Goal: Check status: Check status

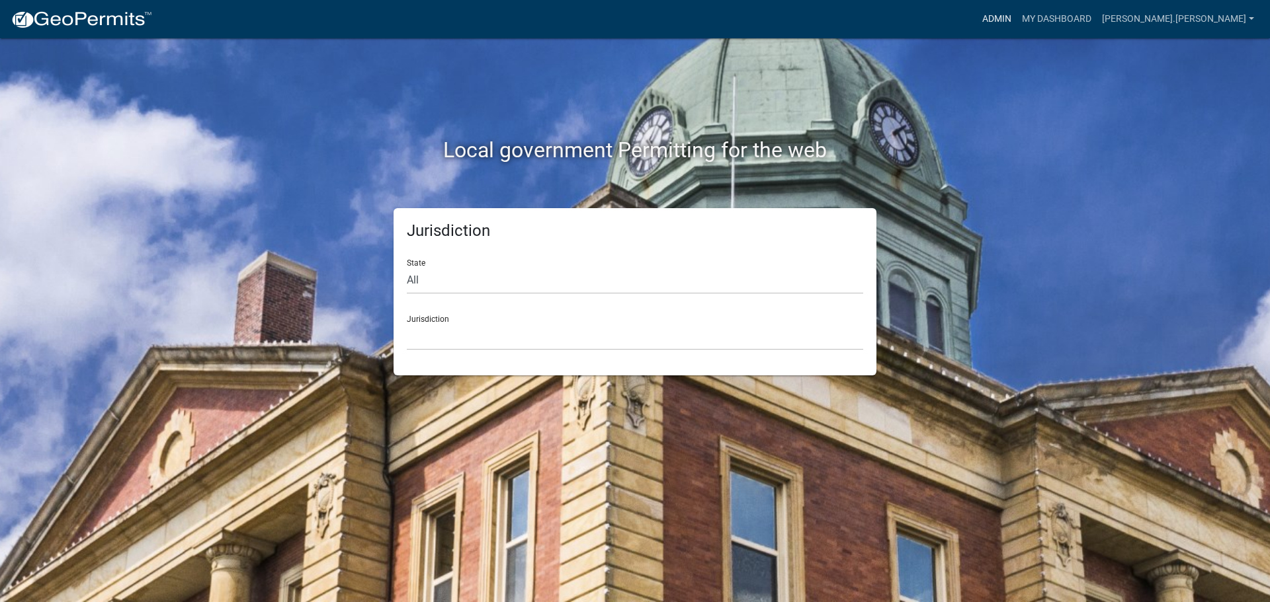
click at [1016, 19] on link "Admin" at bounding box center [997, 19] width 40 height 25
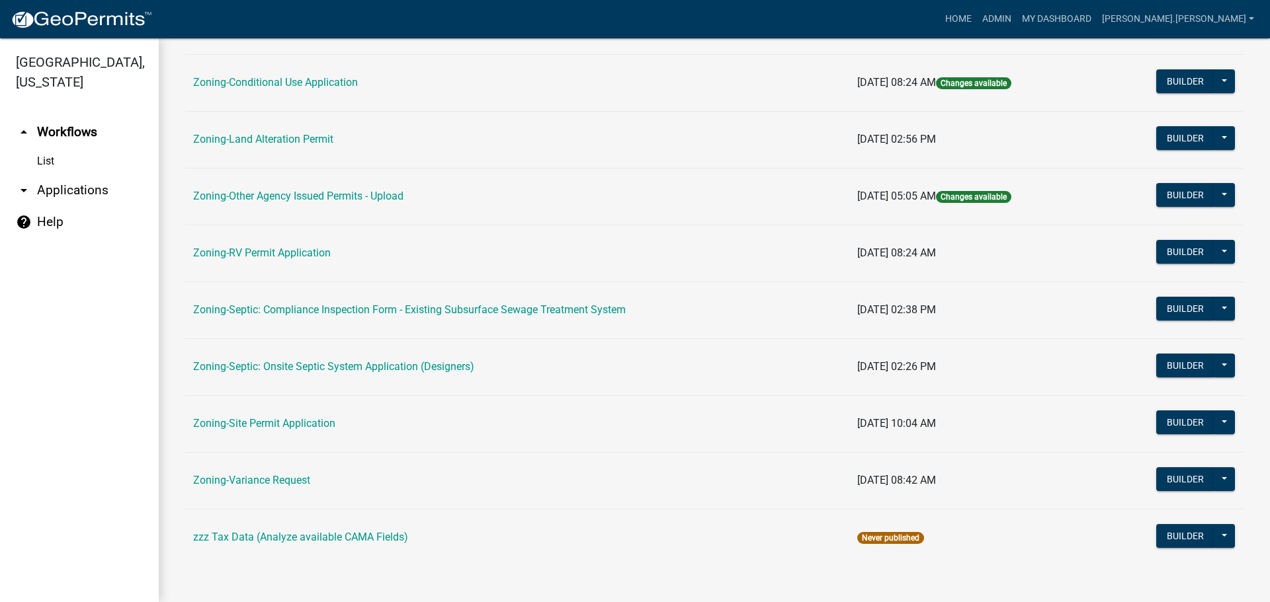
scroll to position [403, 0]
click at [280, 424] on link "Zoning-Site Permit Application" at bounding box center [264, 423] width 142 height 13
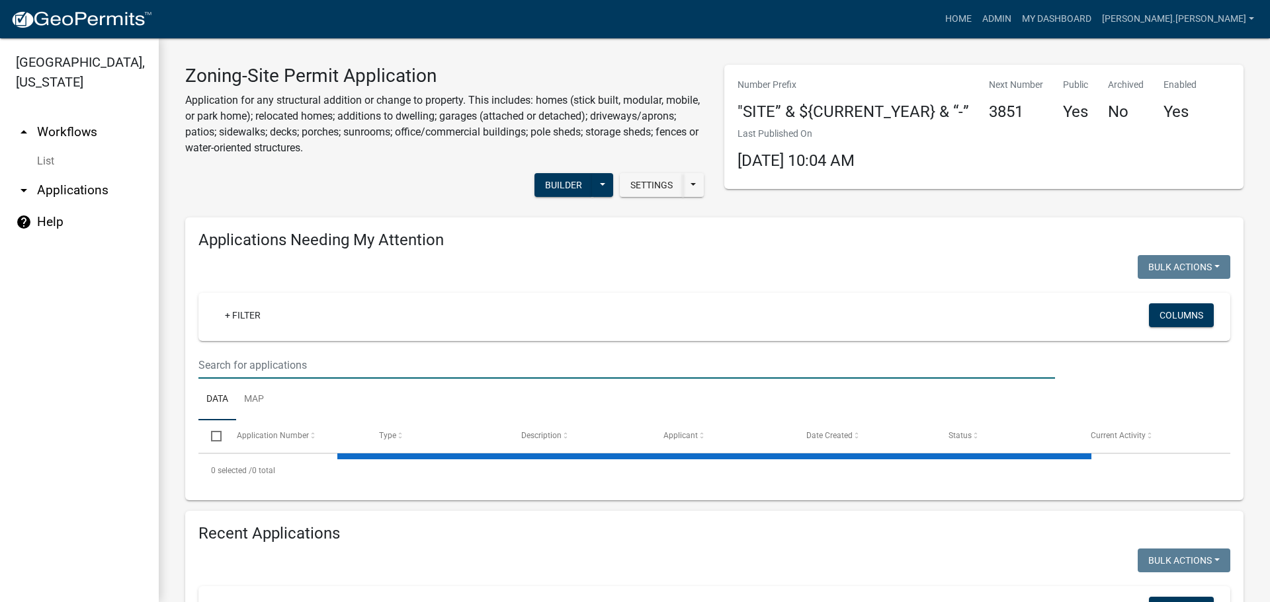
click at [402, 360] on input "text" at bounding box center [626, 365] width 856 height 27
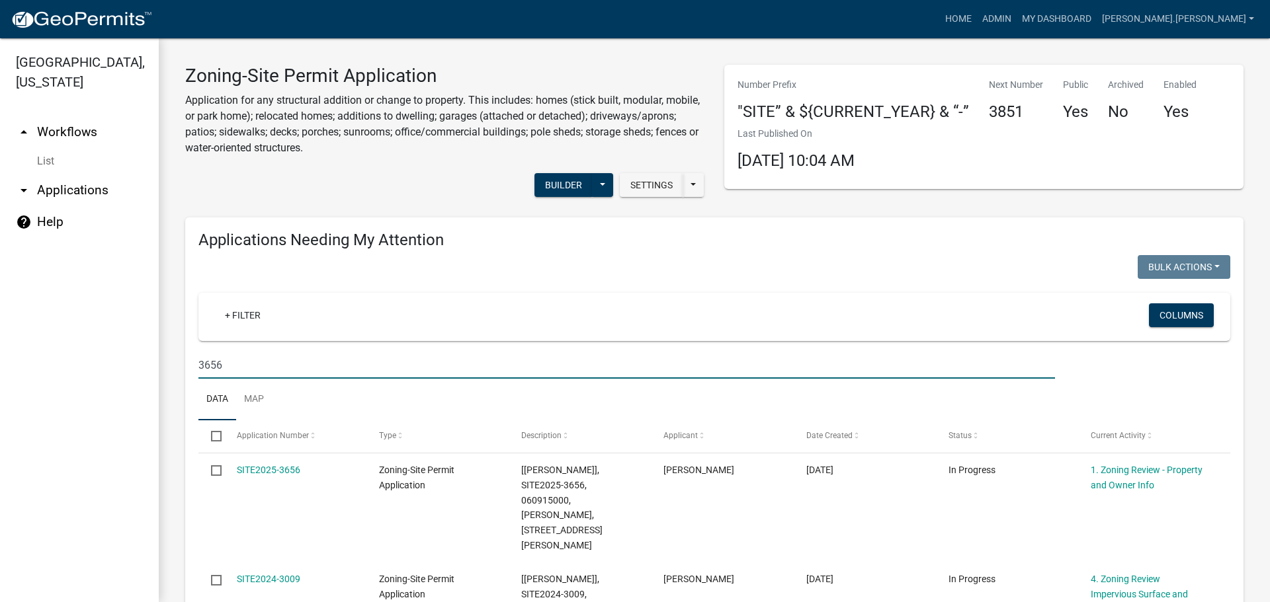
click at [419, 360] on input "3656" at bounding box center [626, 365] width 856 height 27
type input "trosen"
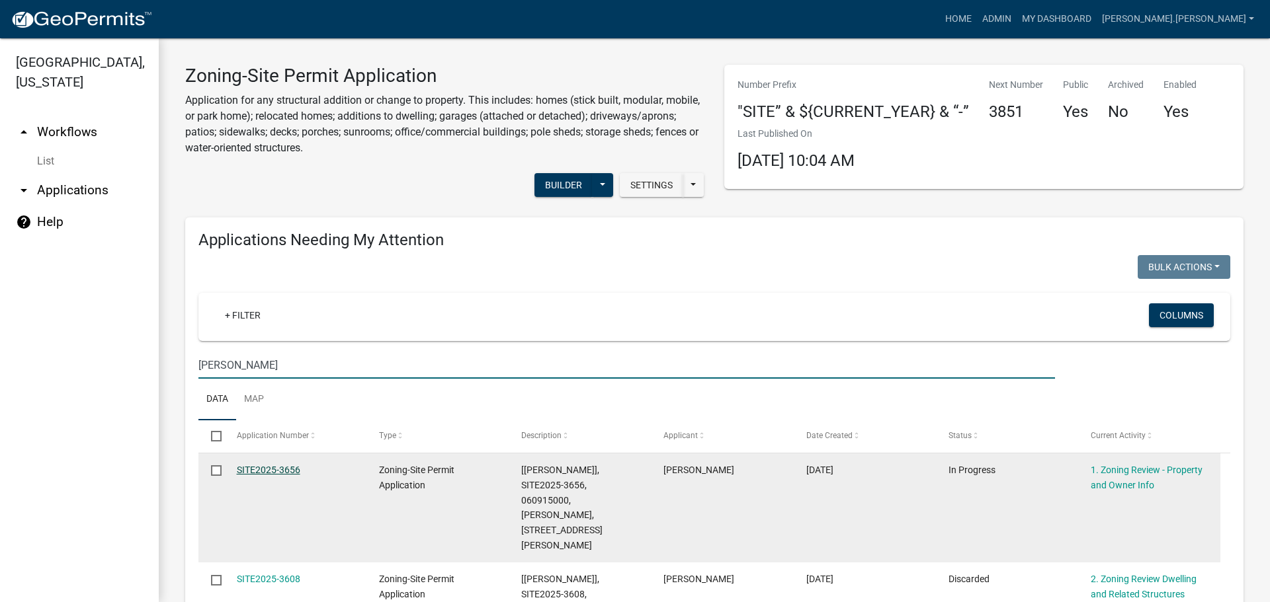
click at [288, 468] on link "SITE2025-3656" at bounding box center [268, 470] width 63 height 11
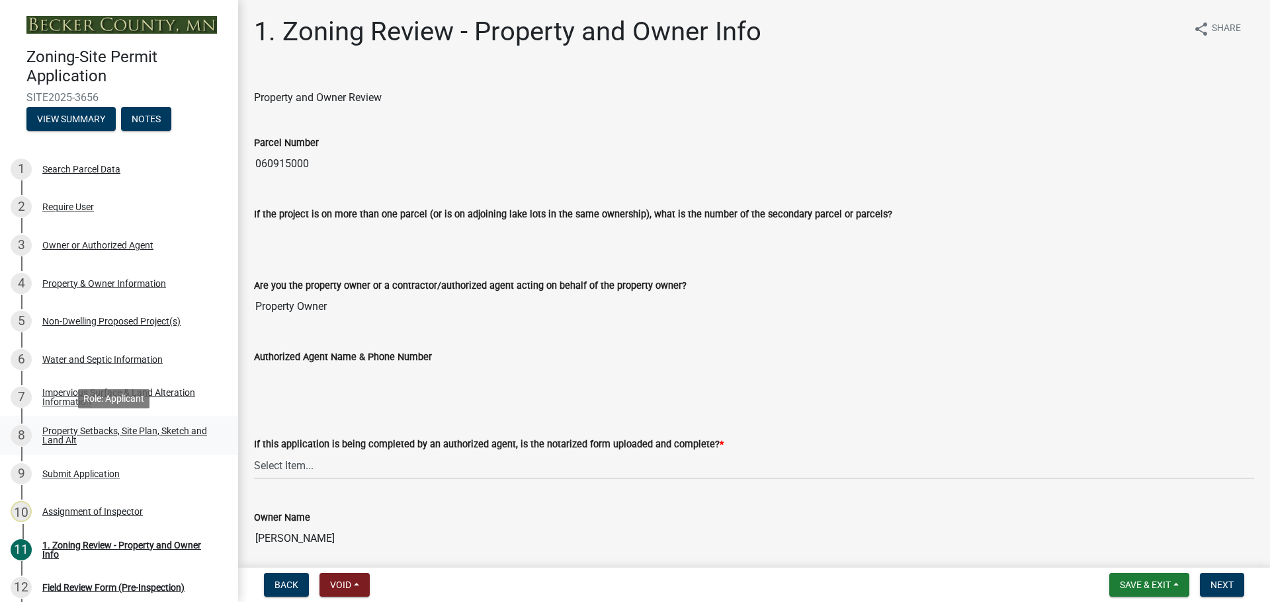
click at [192, 429] on div "Property Setbacks, Site Plan, Sketch and Land Alt" at bounding box center [129, 436] width 175 height 19
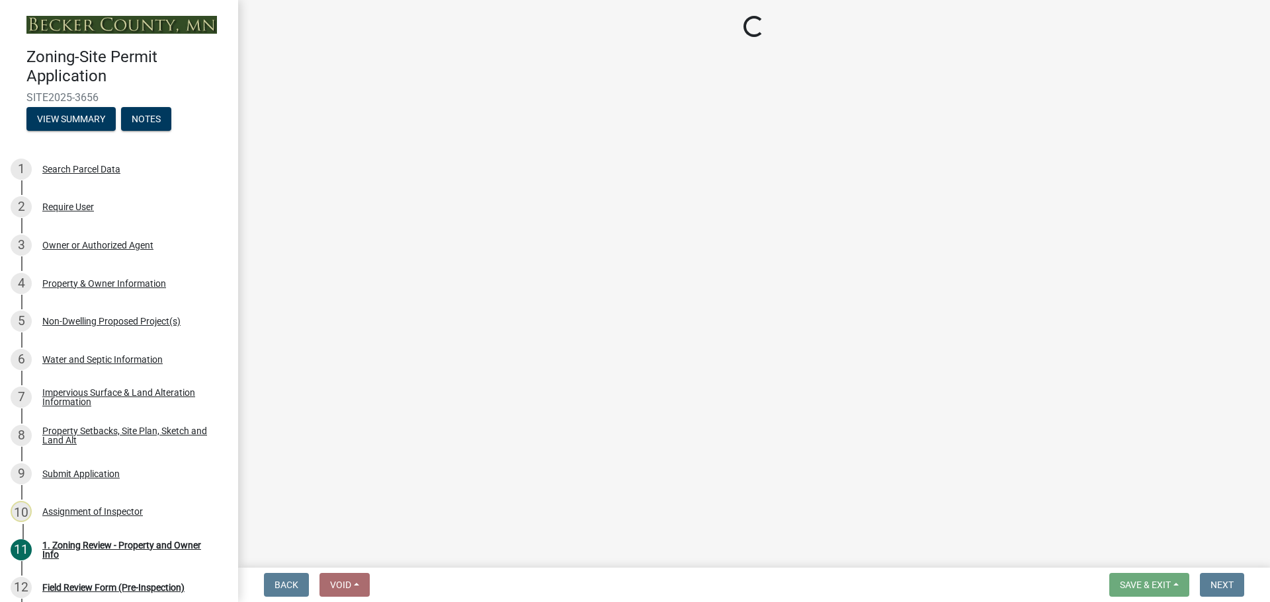
select select "7b13c63f-e699-4112-b373-98fbd28ec536"
select select "897aff5b-f284-4e3b-ac23-ed094f16d69b"
select select "b56a4575-9846-47cf-8067-c59a4853da22"
select select "12f785fb-c378-4b18-841c-21c73dc99083"
select select "e8ab2dc3-aa3f-46f3-9b4a-37eb25ad84af"
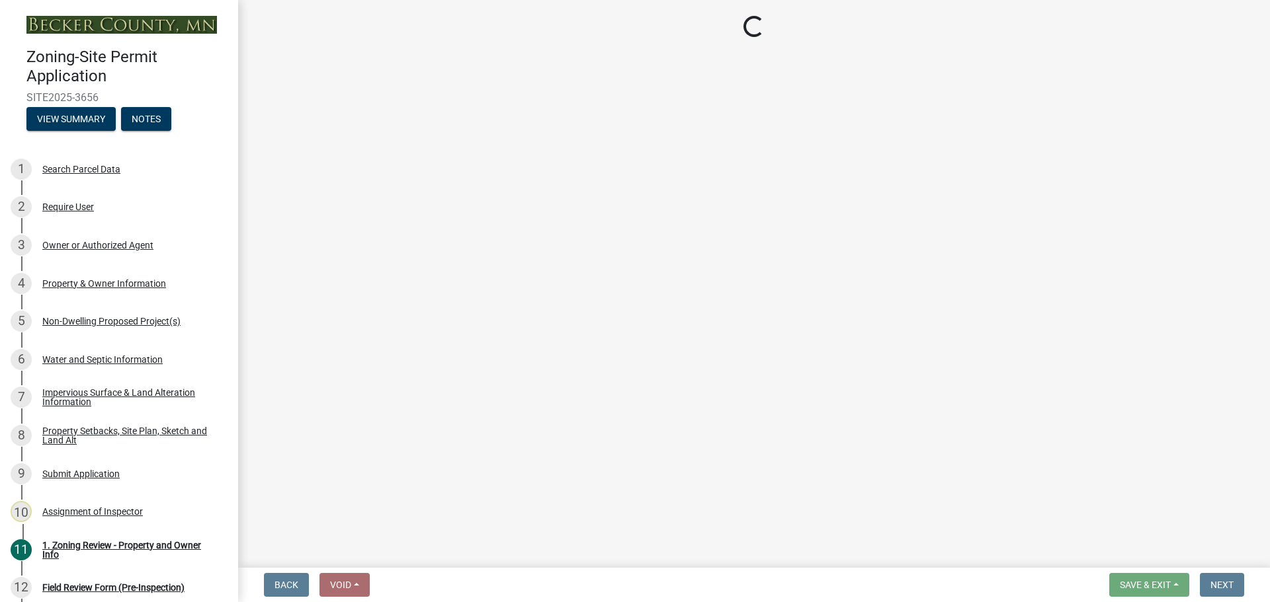
select select "27b2a8b4-abf6-463e-8c0c-7c5d2b4fe26f"
select select "b98836ba-4715-455d-97ab-be9a9df498a8"
select select "d61e3758-d187-40af-a435-5e09c3f3d509"
select select "288143c3-cc30-40f5-bb2a-2522511345b2"
select select "1418c7e3-4054-4b00-84b5-d09b9560f30a"
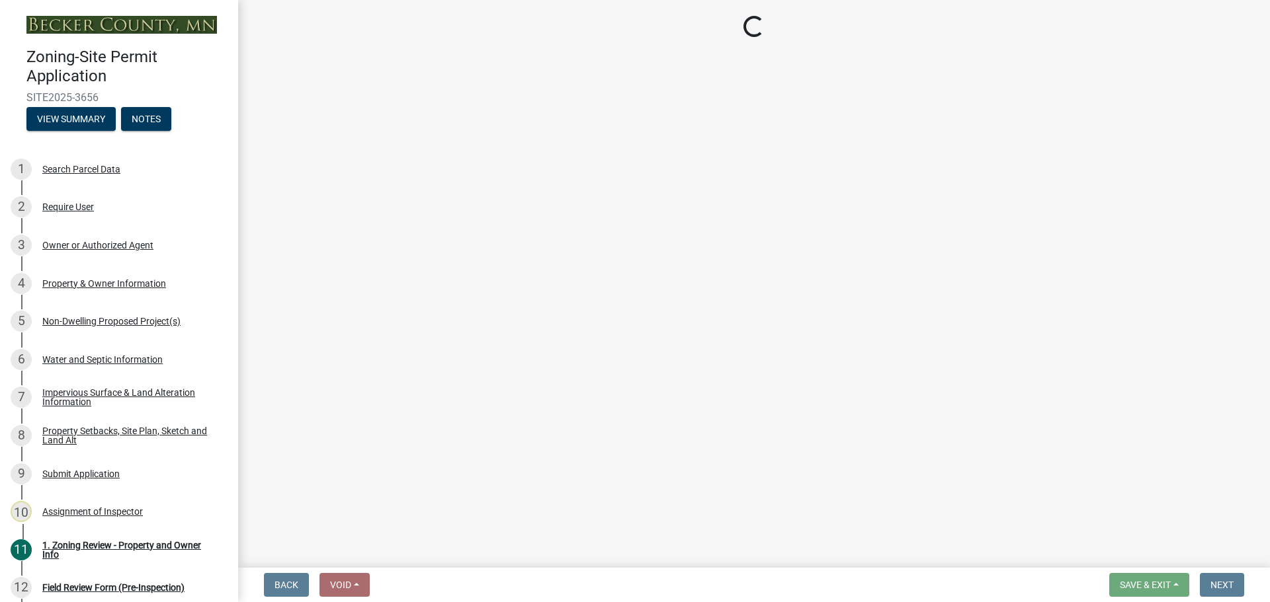
select select "4421853d-5e11-4b64-95ec-6c47066881cc"
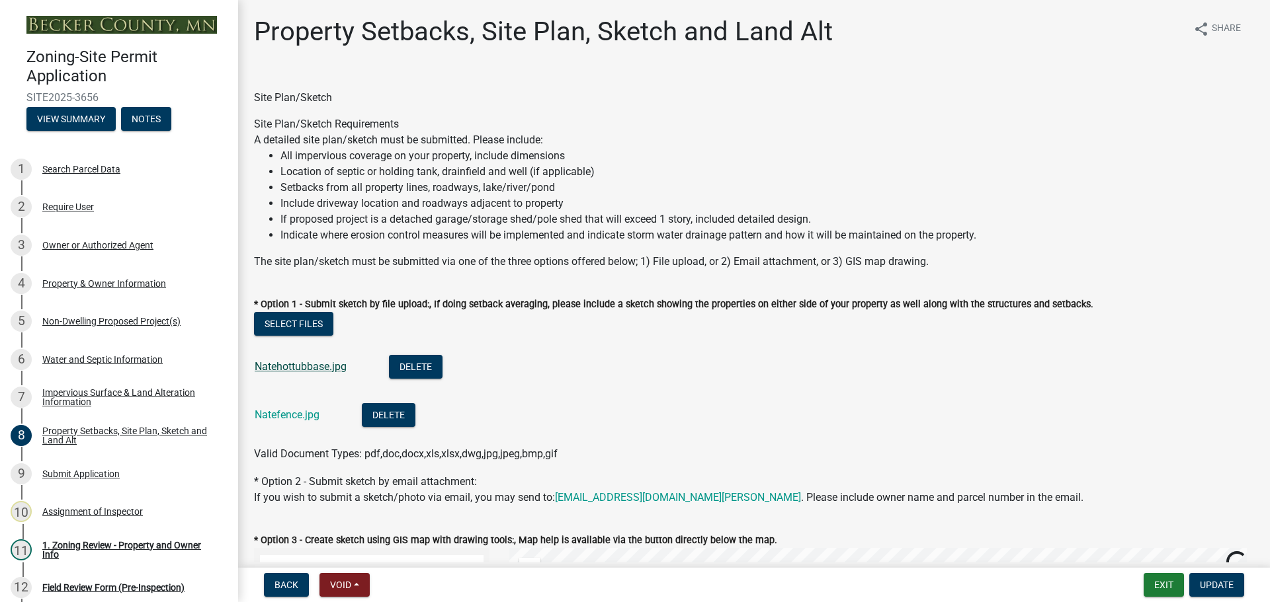
click at [336, 366] on link "Natehottubbase.jpg" at bounding box center [301, 366] width 92 height 13
click at [309, 415] on link "Natefence.jpg" at bounding box center [287, 415] width 65 height 13
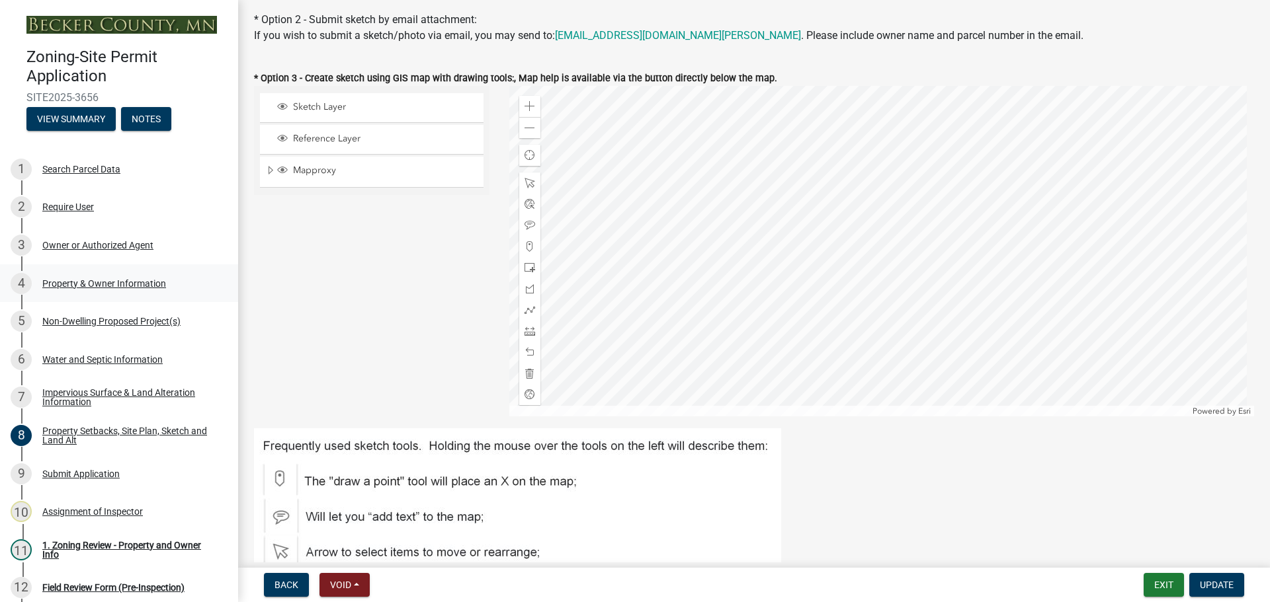
scroll to position [463, 0]
click at [101, 315] on div "5 Non-Dwelling Proposed Project(s)" at bounding box center [114, 321] width 206 height 21
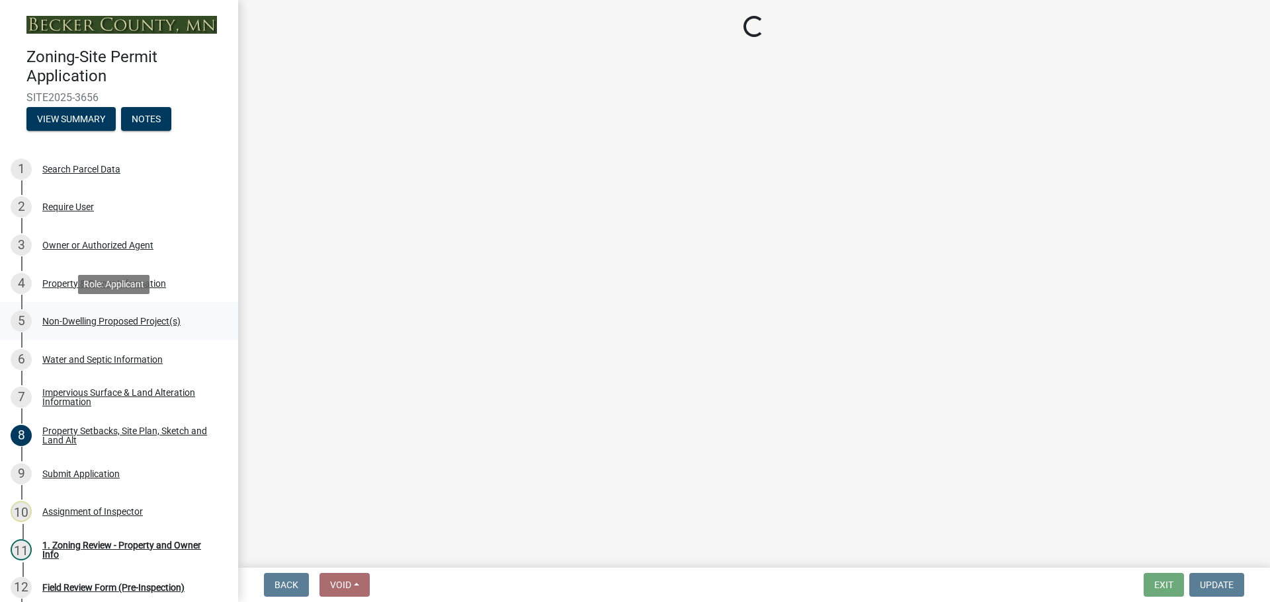
scroll to position [0, 0]
select select "5387bab8-bd05-474e-ad7d-0c7c43a14fd7"
select select "3a2d96d3-fd69-4ed9-bae4-7a5aa03a7e58"
select select "631cb132-8247-428e-8497-89422107eaf4"
select select "00898f61-7ba8-49f3-9ca7-7e396e8a7c45"
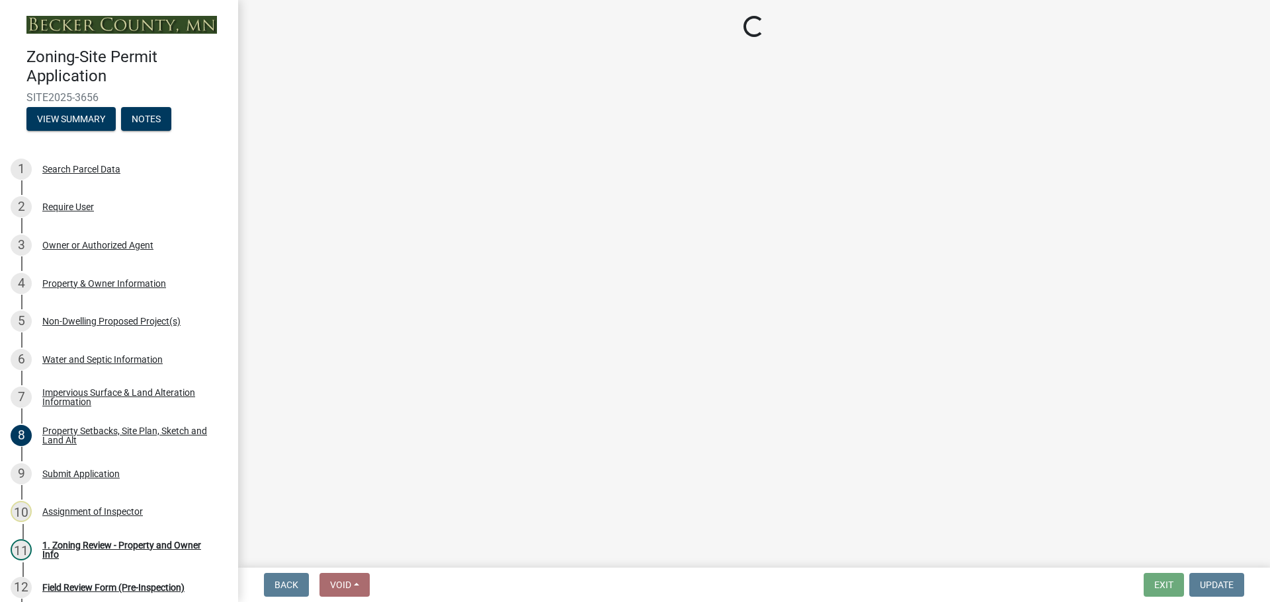
select select "a9a8393f-3c28-47b8-b6d9-84c94641c3fc"
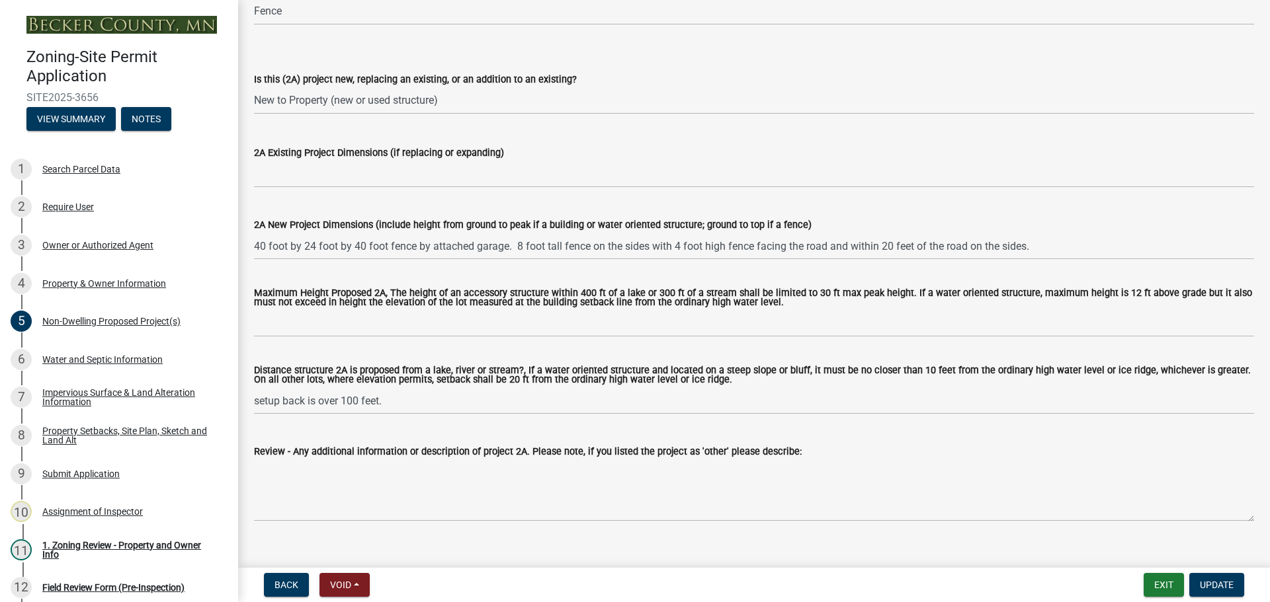
scroll to position [331, 0]
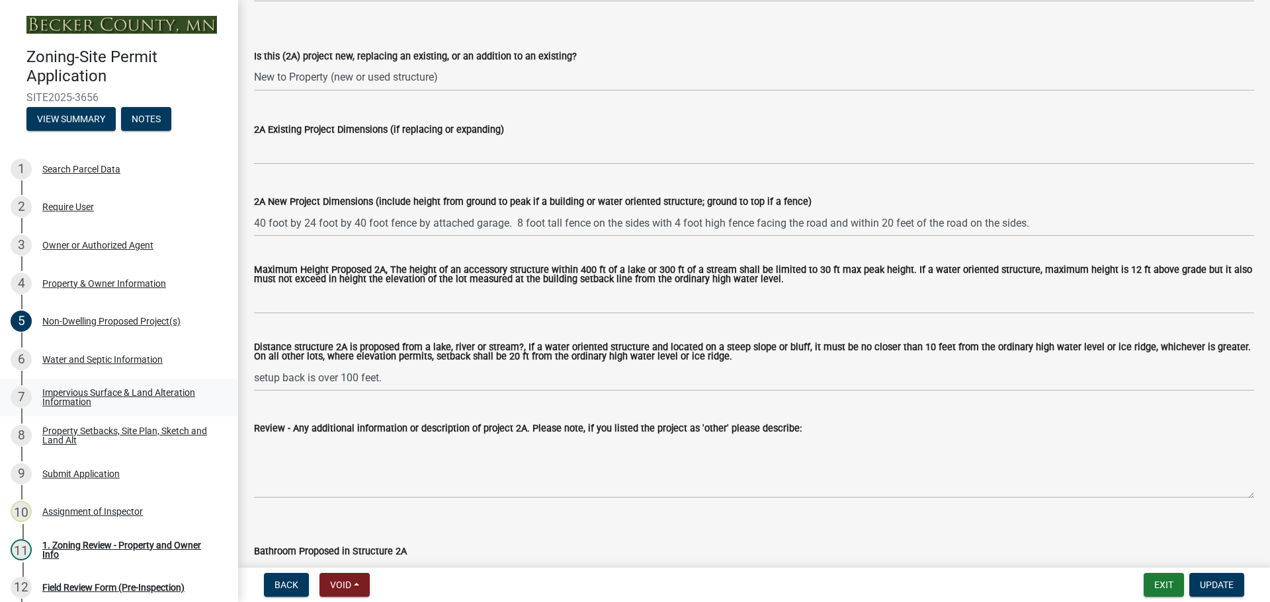
click at [85, 387] on div "7 Impervious Surface & Land Alteration Information" at bounding box center [114, 397] width 206 height 21
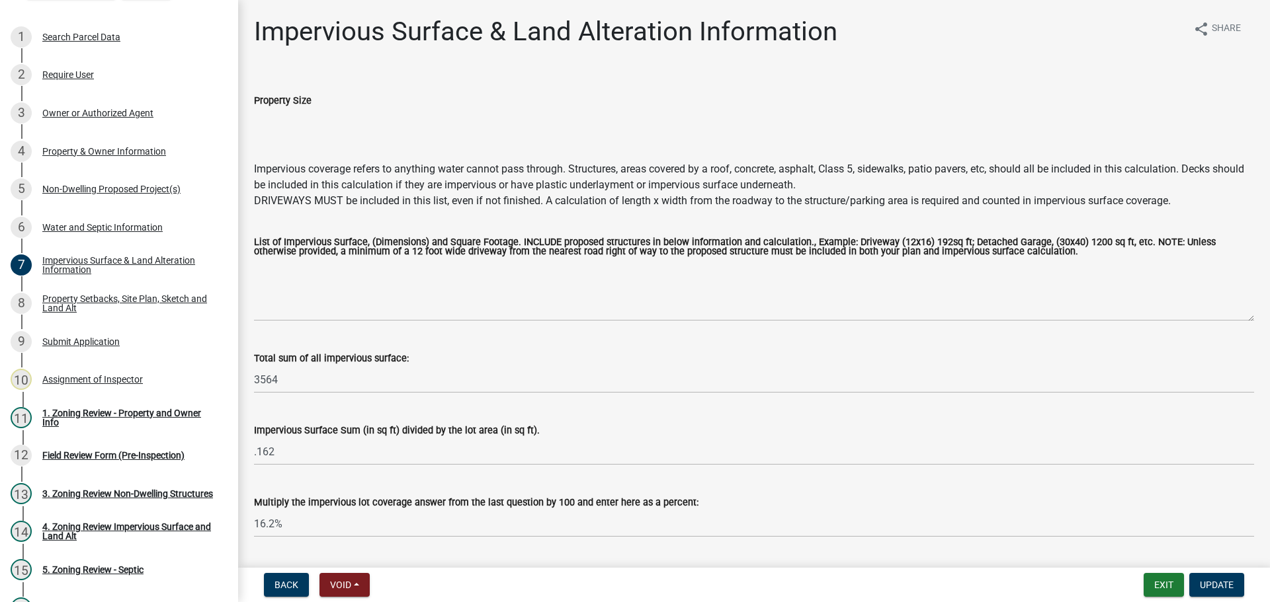
scroll to position [38, 0]
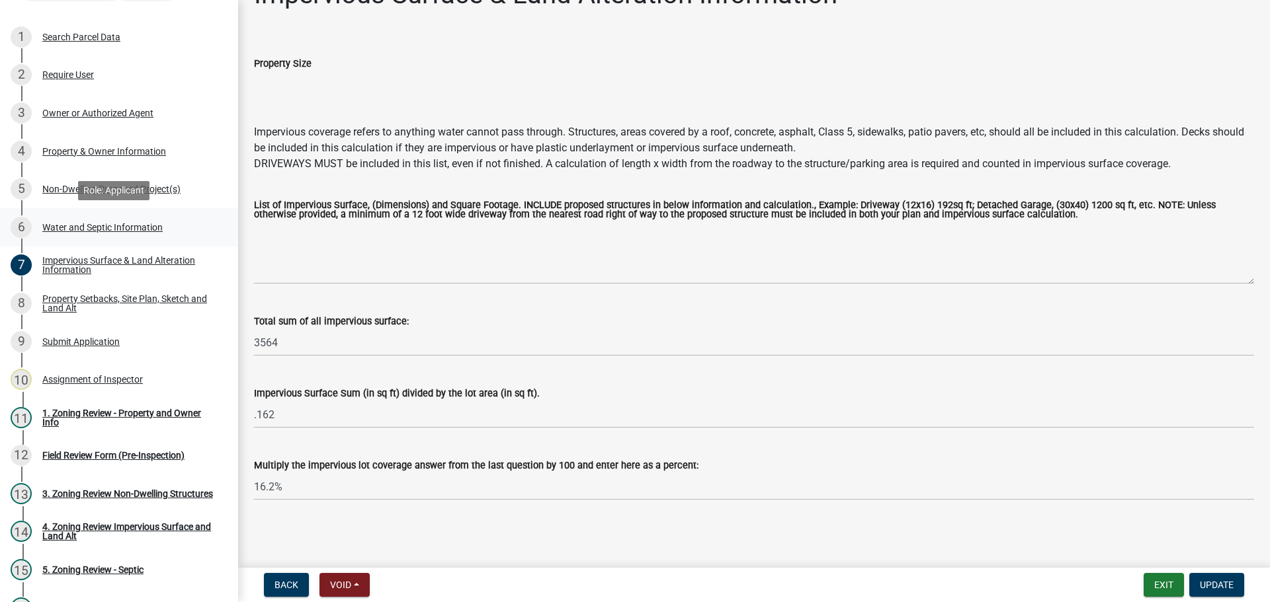
click at [107, 218] on div "6 Water and Septic Information" at bounding box center [114, 227] width 206 height 21
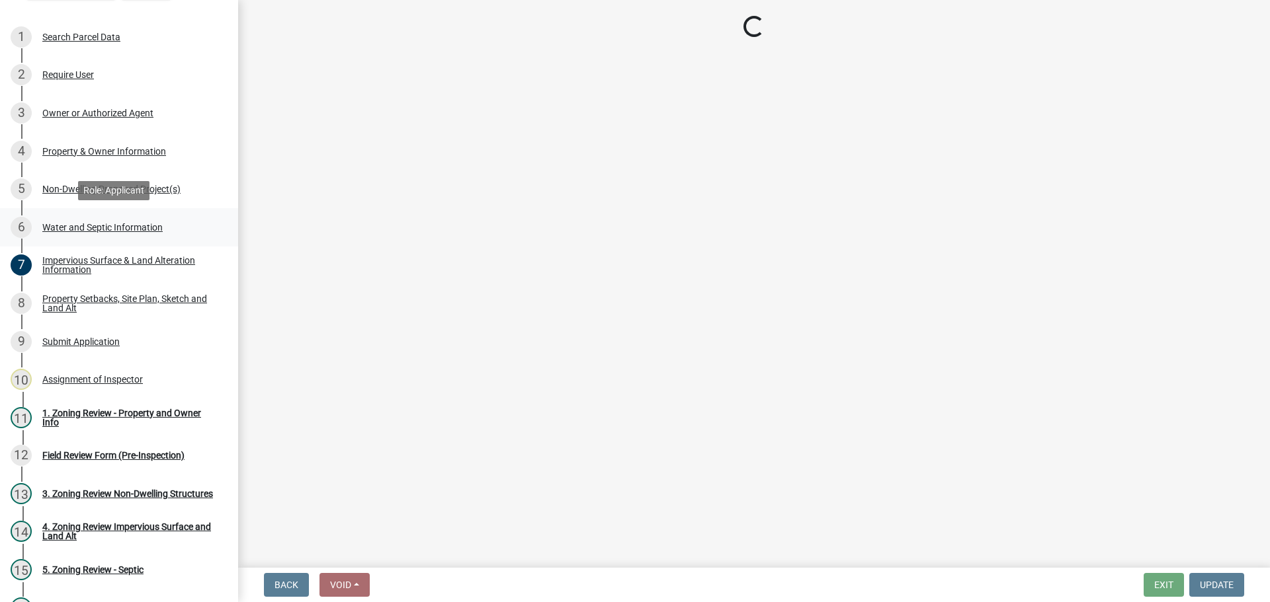
select select "9c51a48b-0bee-4836-8d5c-beab6e77ad2a"
select select "25b8aef2-9eed-4c0f-8836-08d4b8d082b1"
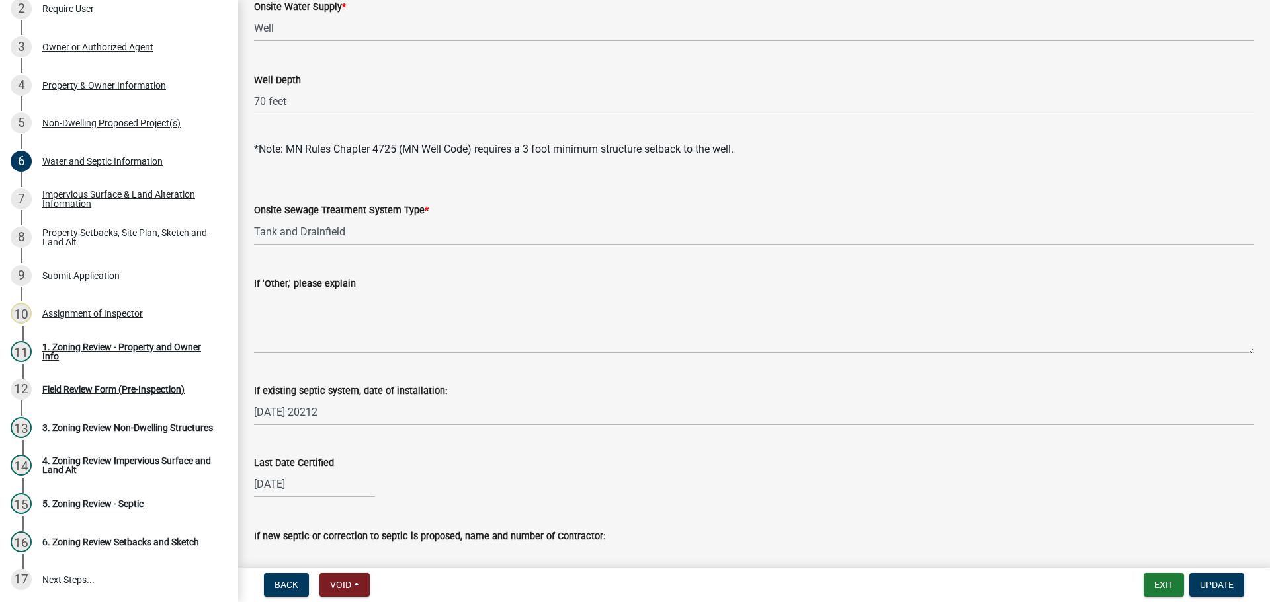
scroll to position [132, 0]
click at [114, 115] on div "5 Non-Dwelling Proposed Project(s)" at bounding box center [114, 122] width 206 height 21
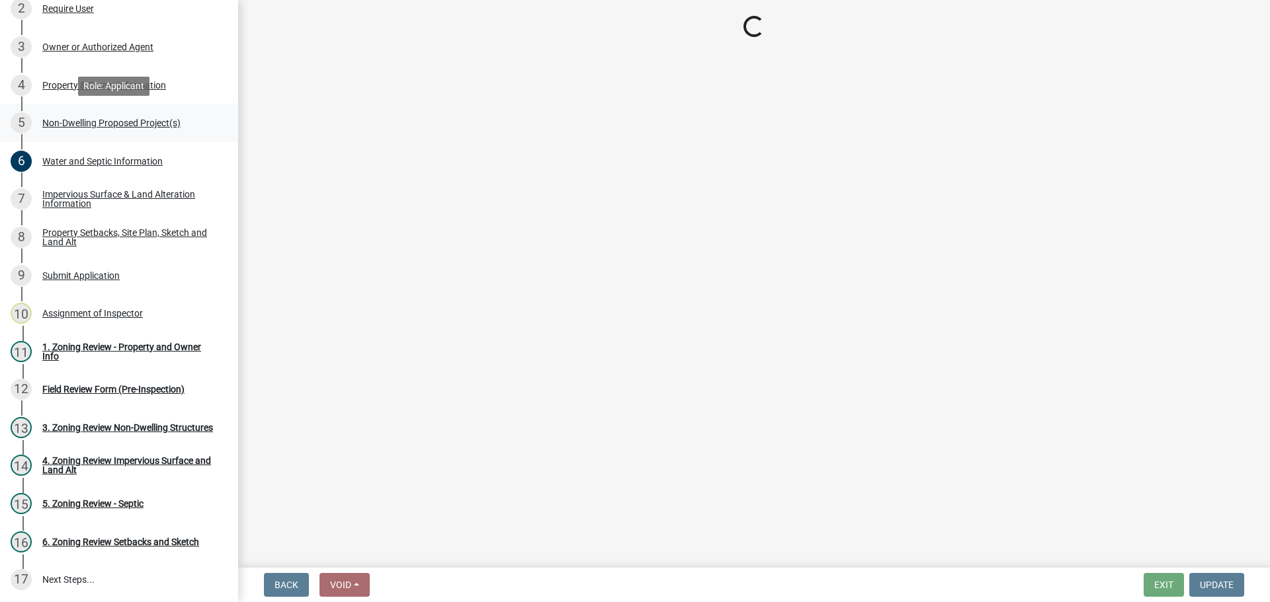
scroll to position [0, 0]
select select "5387bab8-bd05-474e-ad7d-0c7c43a14fd7"
select select "3a2d96d3-fd69-4ed9-bae4-7a5aa03a7e58"
select select "631cb132-8247-428e-8497-89422107eaf4"
select select "00898f61-7ba8-49f3-9ca7-7e396e8a7c45"
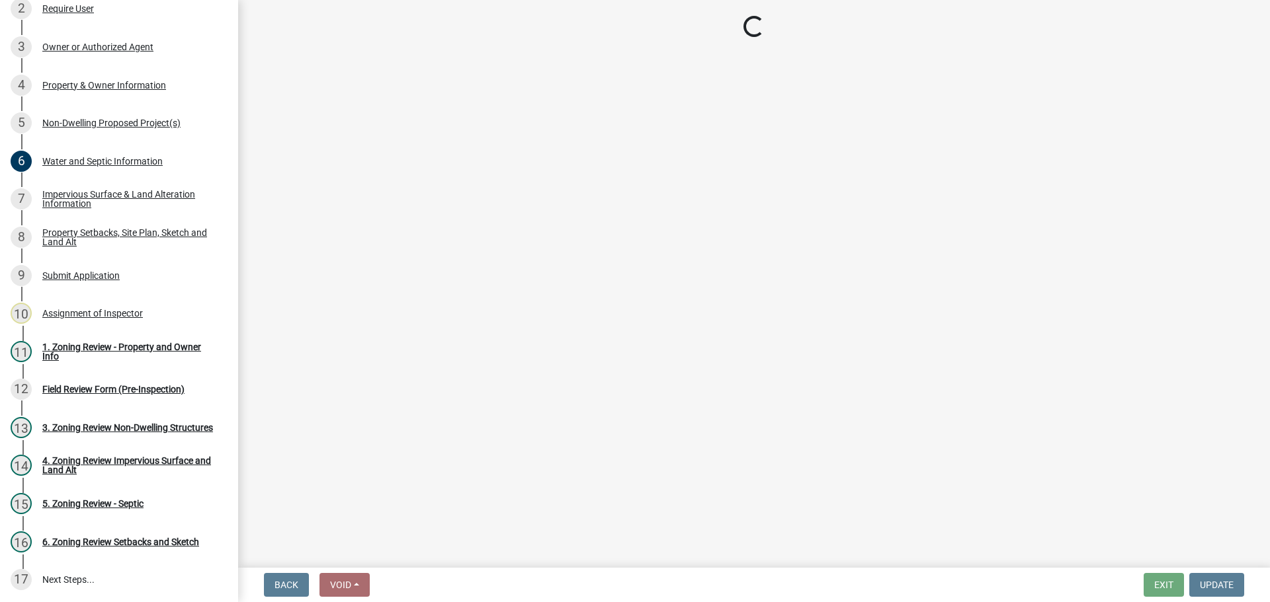
select select "a9a8393f-3c28-47b8-b6d9-84c94641c3fc"
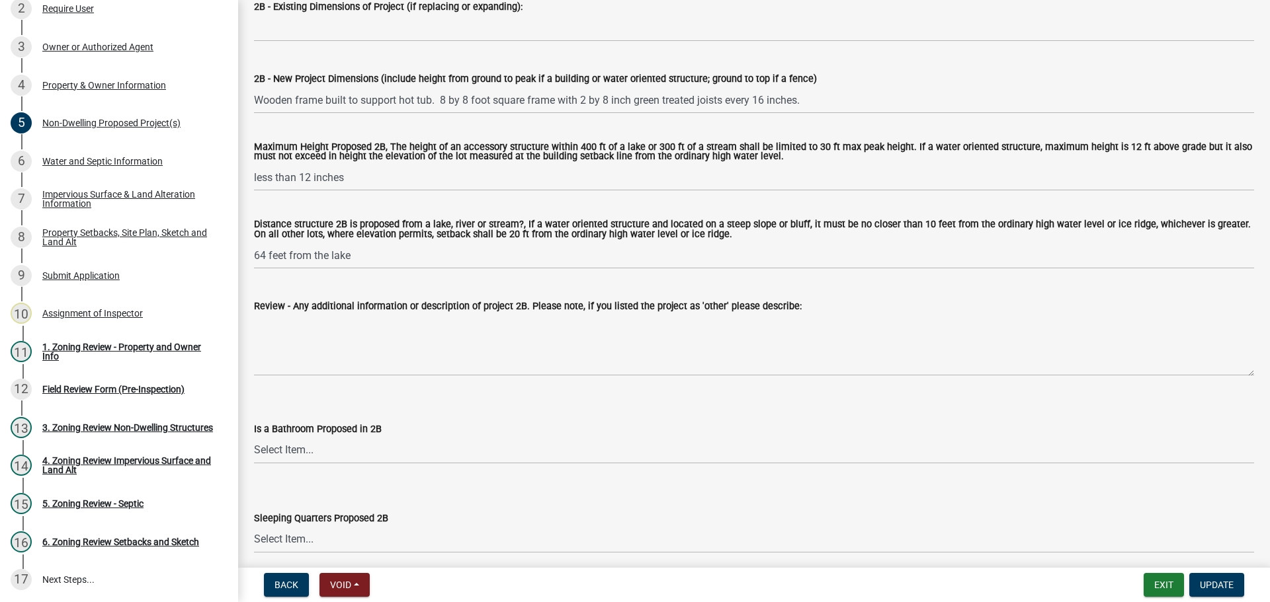
scroll to position [1389, 0]
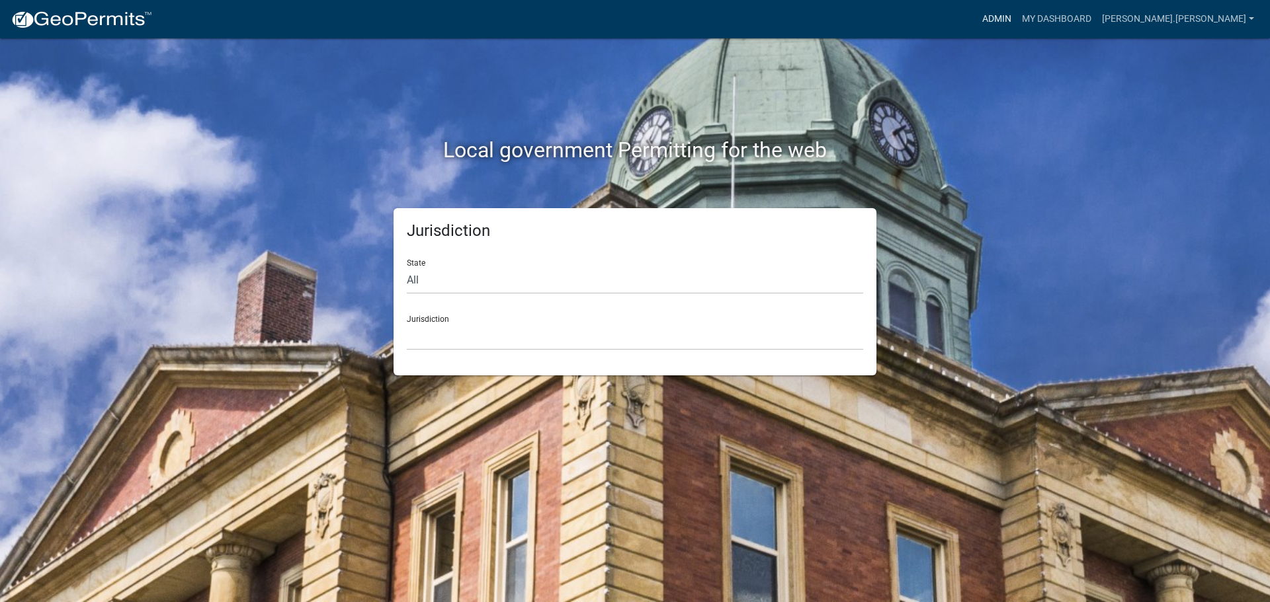
click at [1016, 19] on link "Admin" at bounding box center [997, 19] width 40 height 25
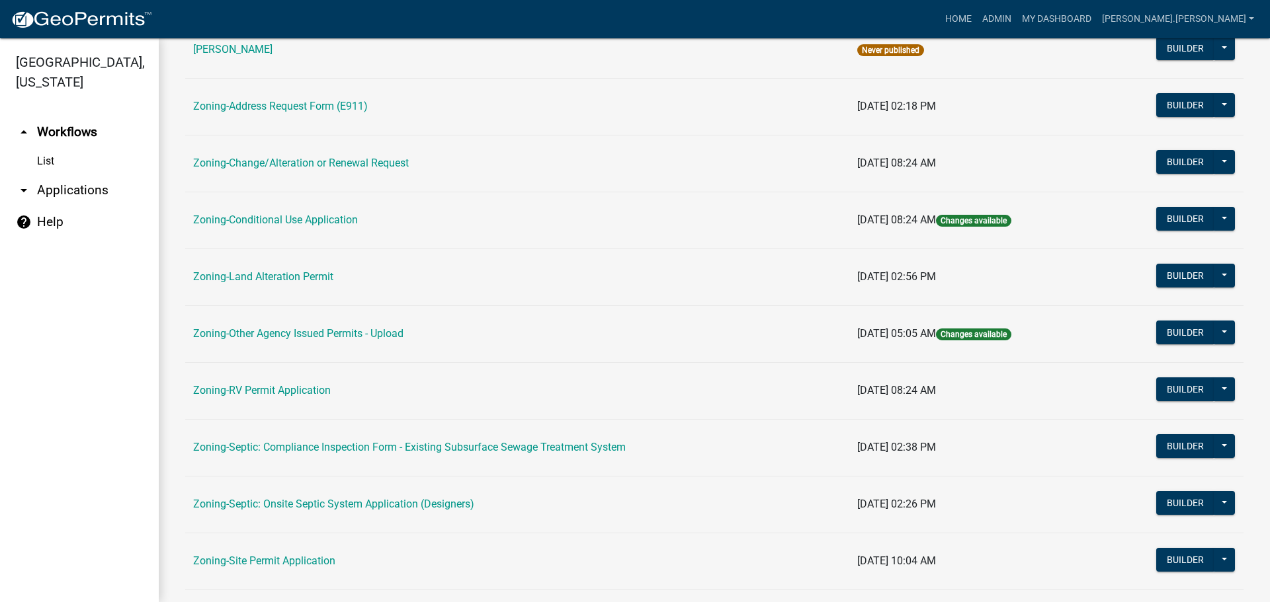
scroll to position [403, 0]
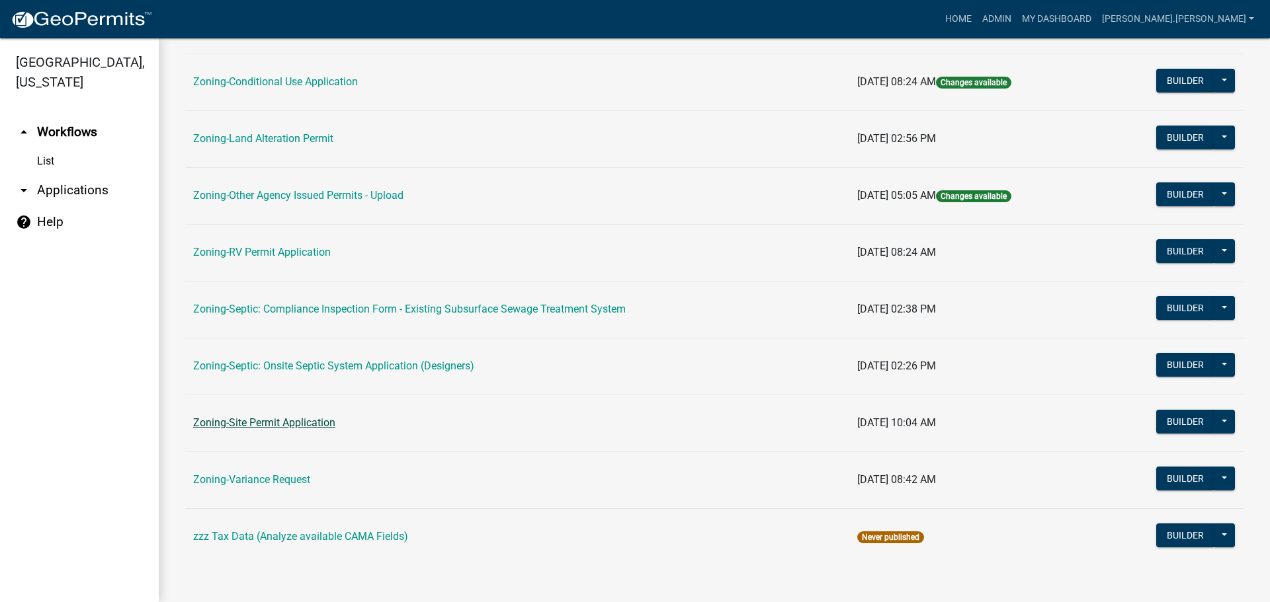
click at [276, 421] on link "Zoning-Site Permit Application" at bounding box center [264, 423] width 142 height 13
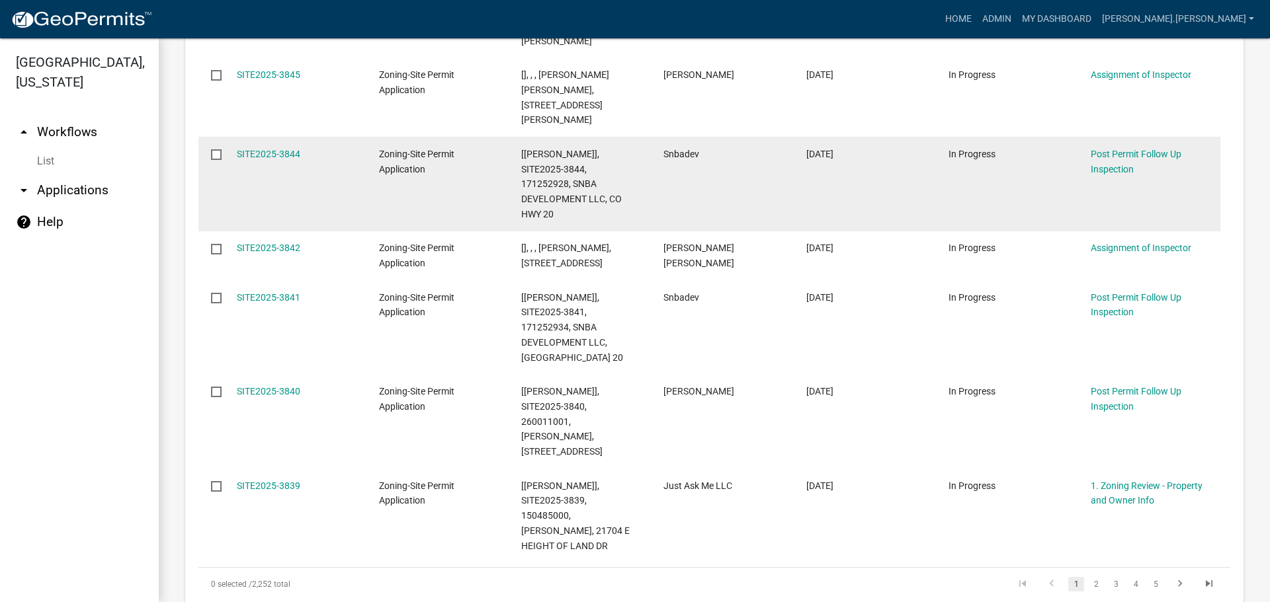
scroll to position [1058, 0]
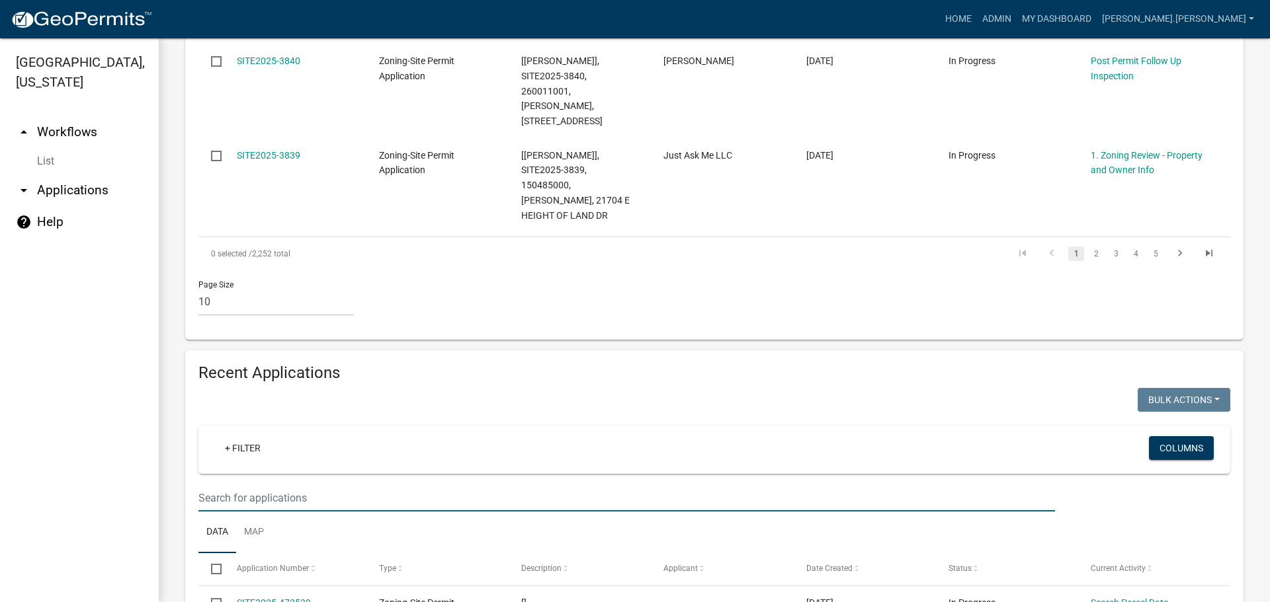
click at [313, 485] on input "text" at bounding box center [626, 498] width 856 height 27
paste input "060915000"
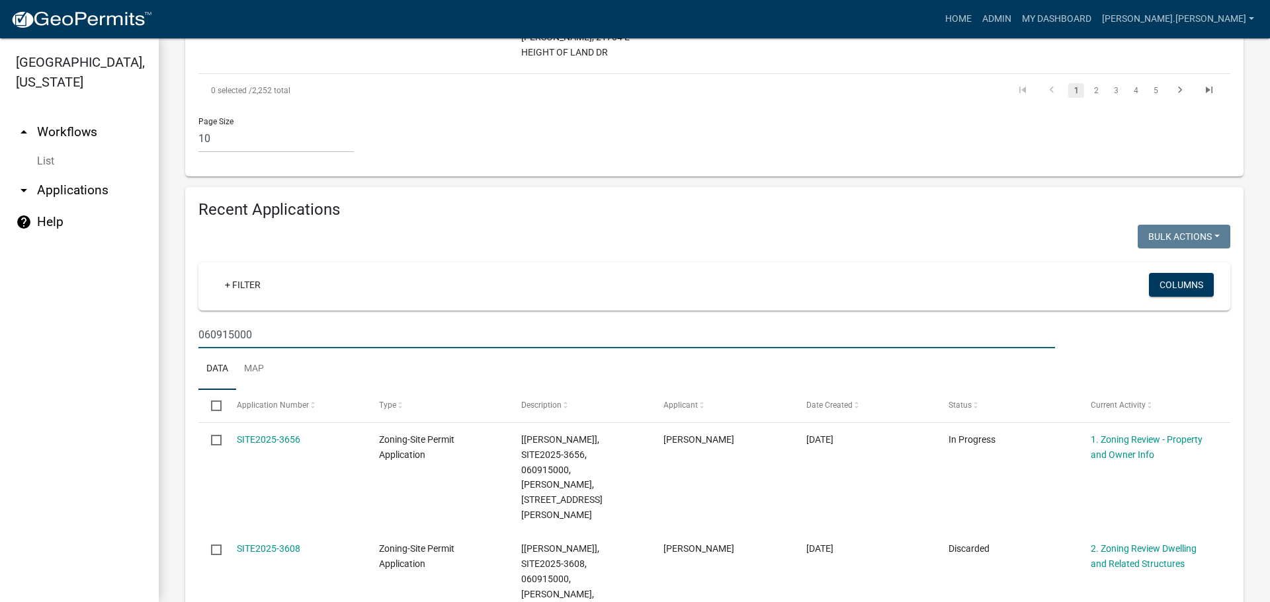
type input "060915000"
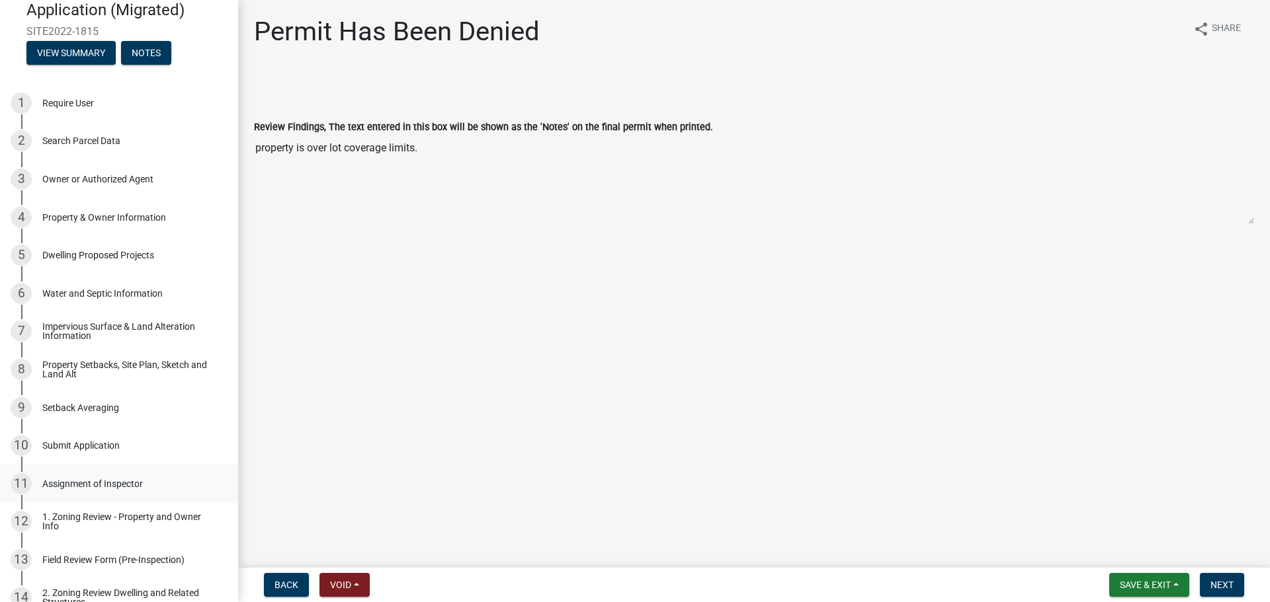
scroll to position [265, 0]
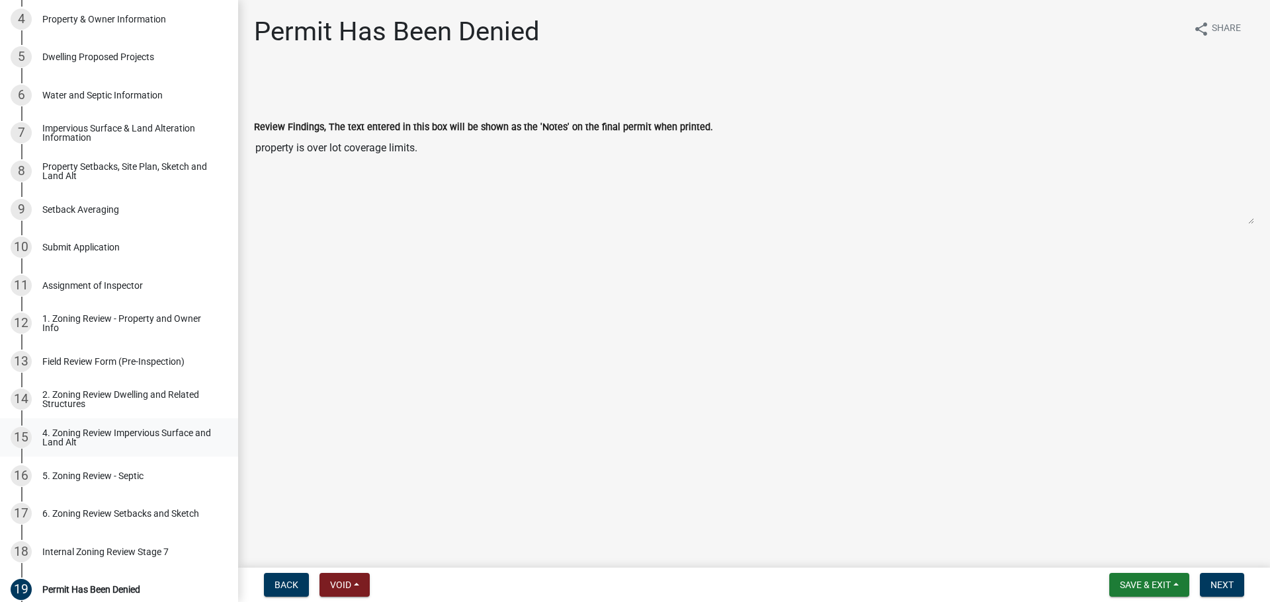
click at [99, 431] on div "4. Zoning Review Impervious Surface and Land Alt" at bounding box center [129, 438] width 175 height 19
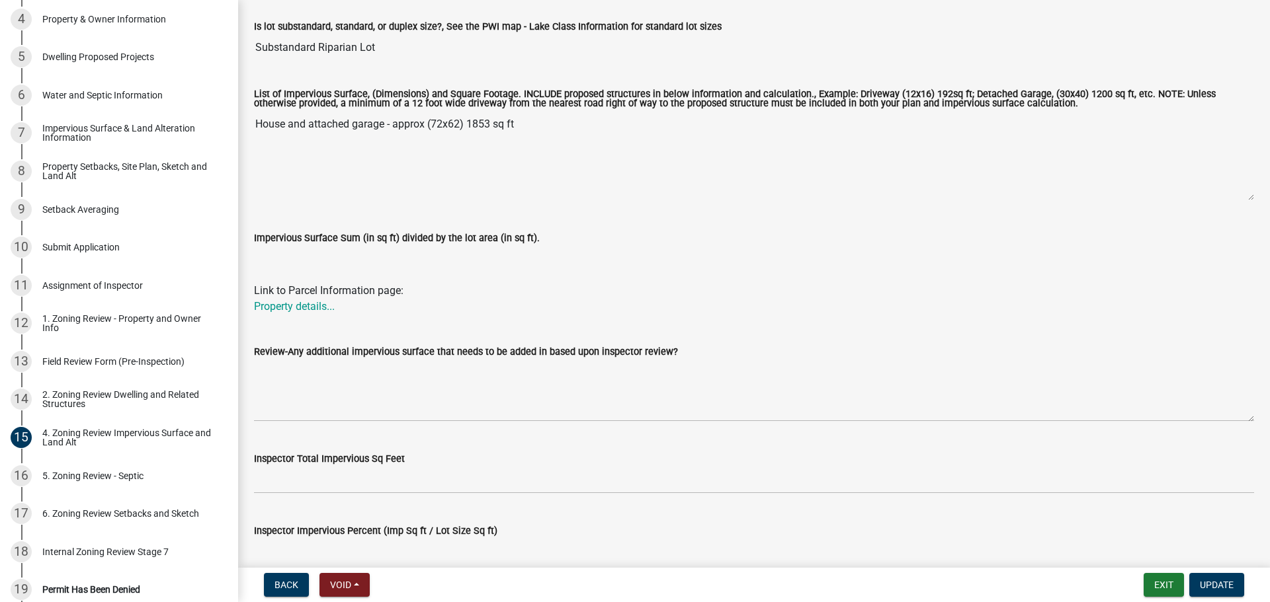
scroll to position [331, 0]
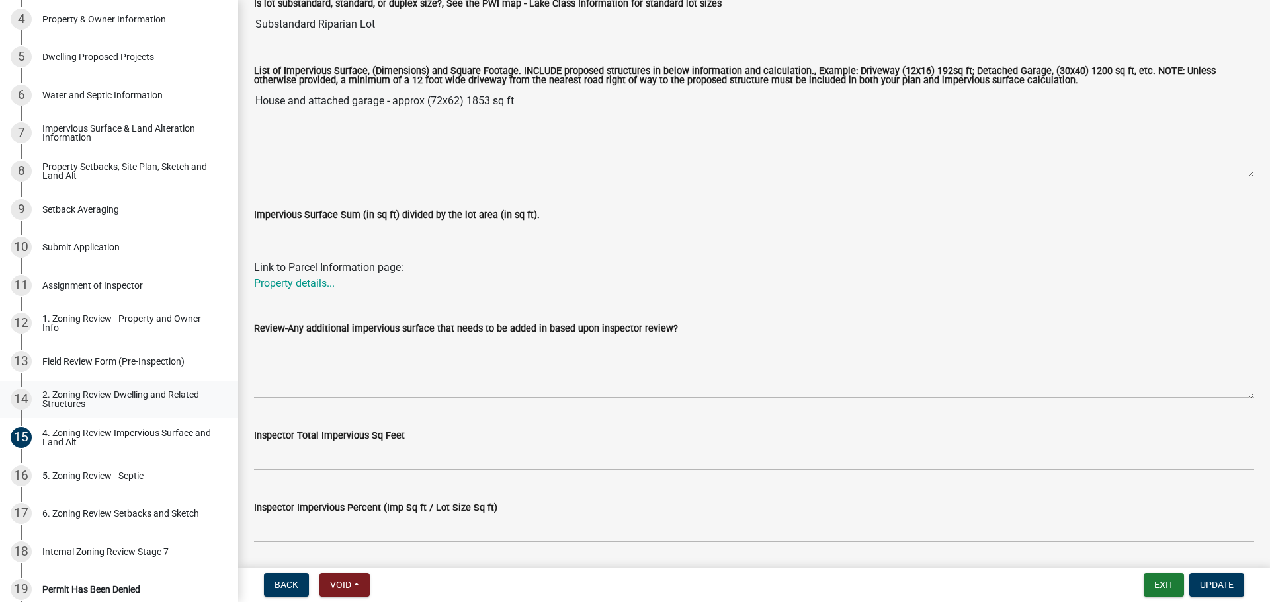
click at [144, 397] on div "2. Zoning Review Dwelling and Related Structures" at bounding box center [129, 399] width 175 height 19
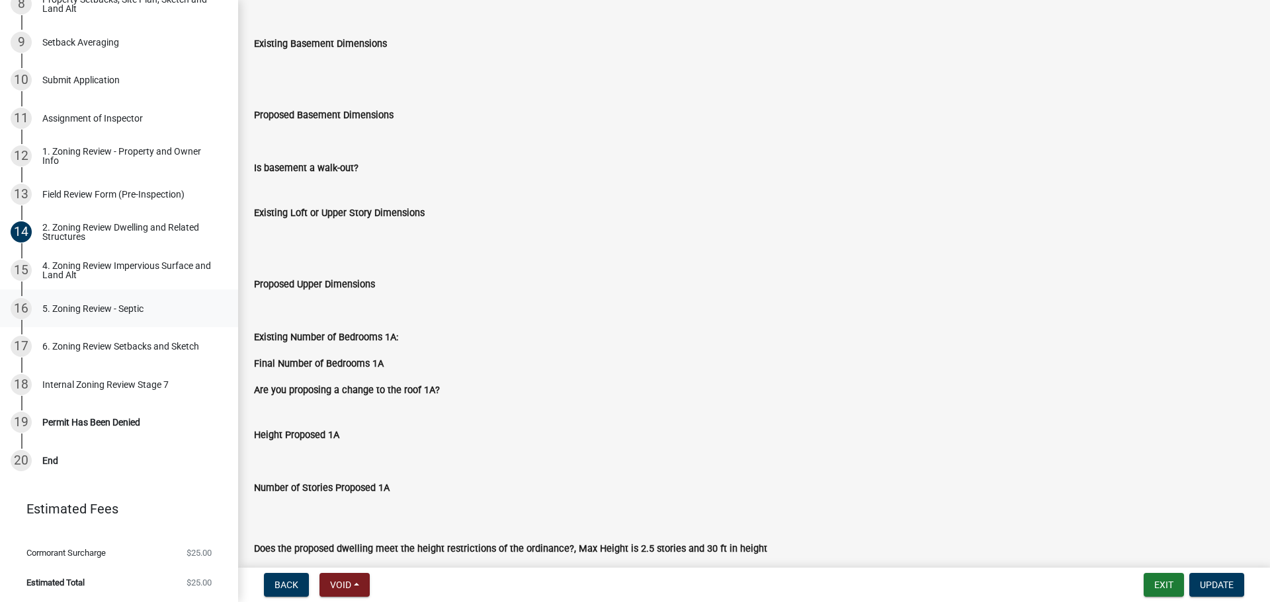
scroll to position [595, 0]
click at [112, 194] on div "Field Review Form (Pre-Inspection)" at bounding box center [113, 194] width 142 height 9
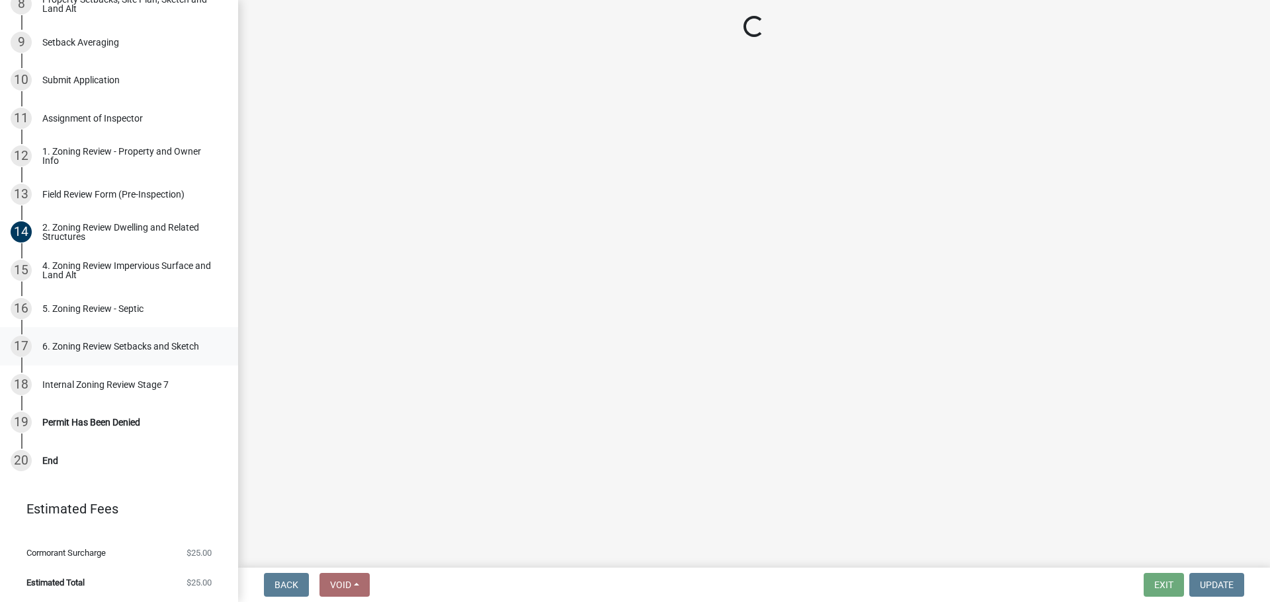
scroll to position [300, 0]
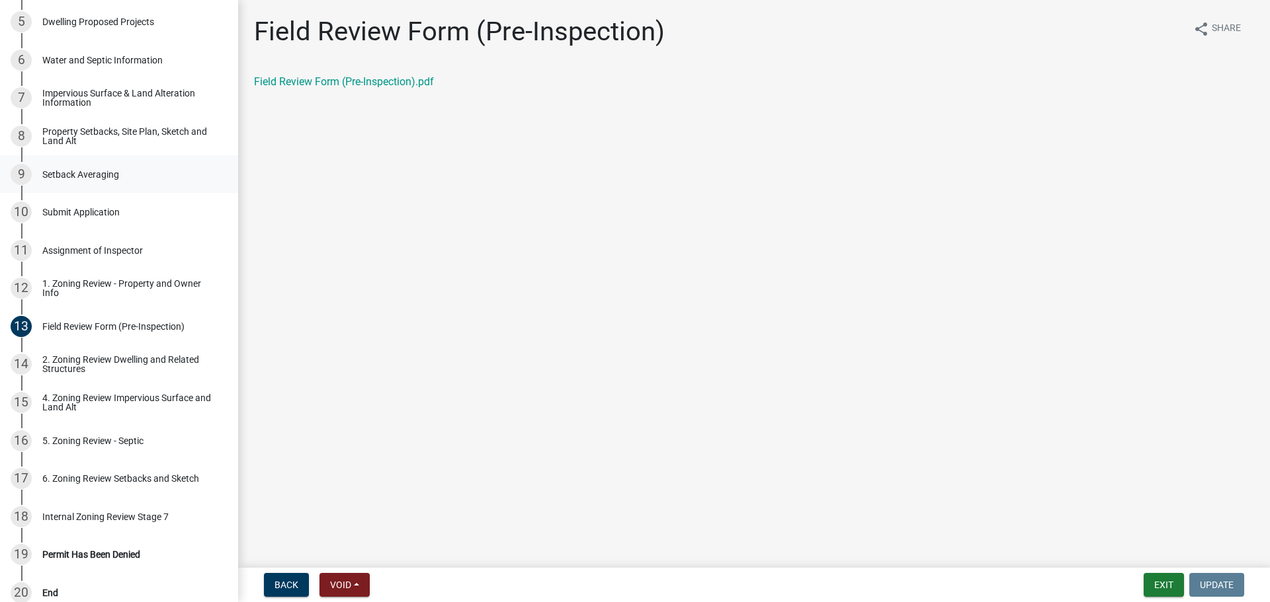
click at [99, 171] on div "Setback Averaging" at bounding box center [80, 174] width 77 height 9
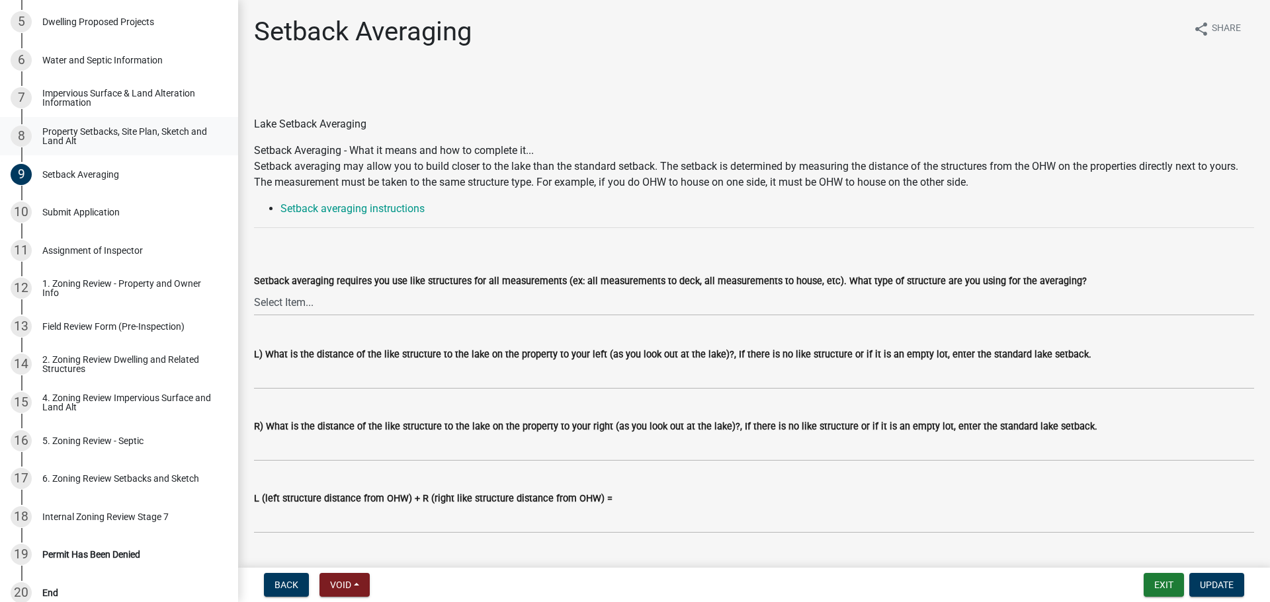
click at [115, 136] on div "Property Setbacks, Site Plan, Sketch and Land Alt" at bounding box center [129, 136] width 175 height 19
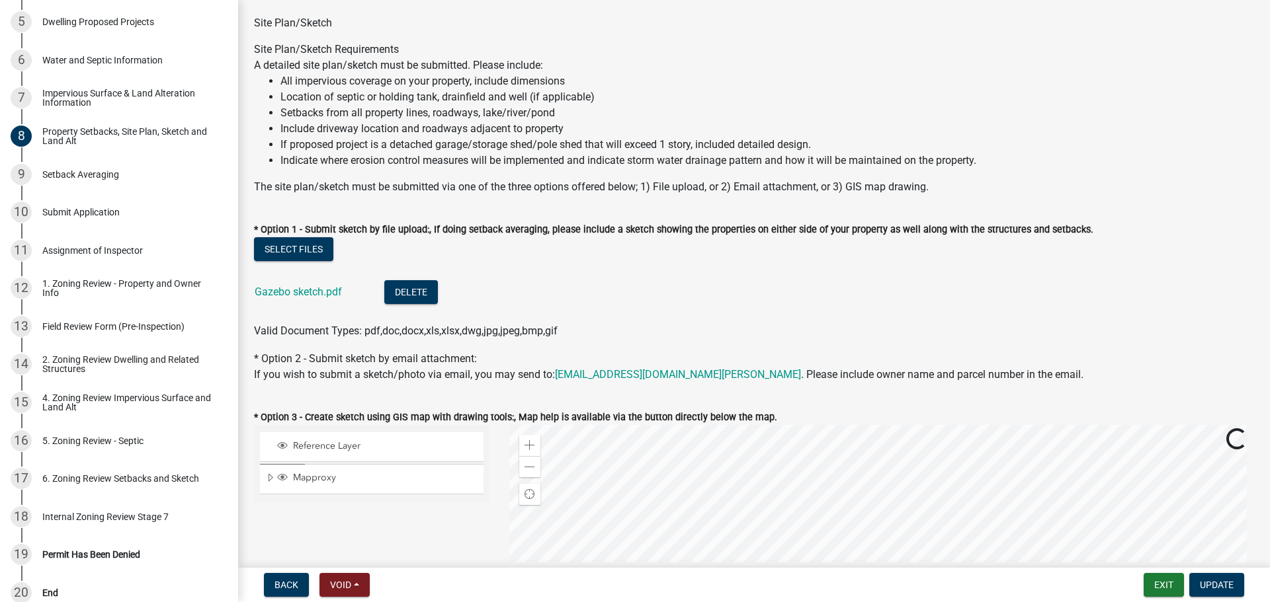
scroll to position [132, 0]
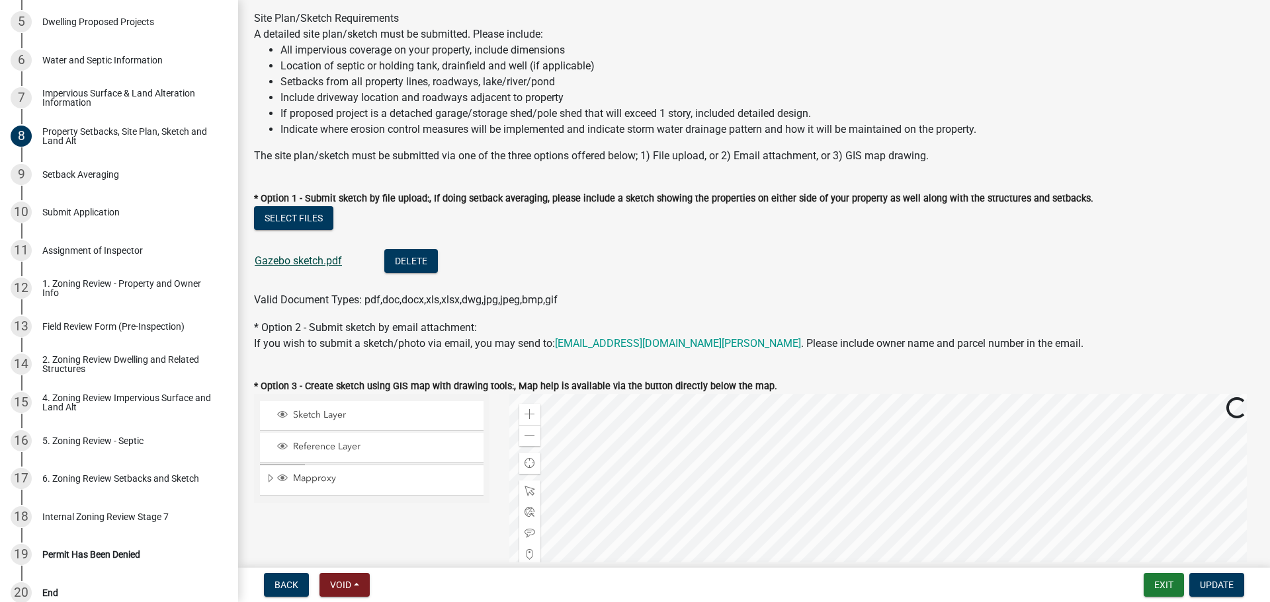
click at [292, 265] on link "Gazebo sketch.pdf" at bounding box center [298, 261] width 87 height 13
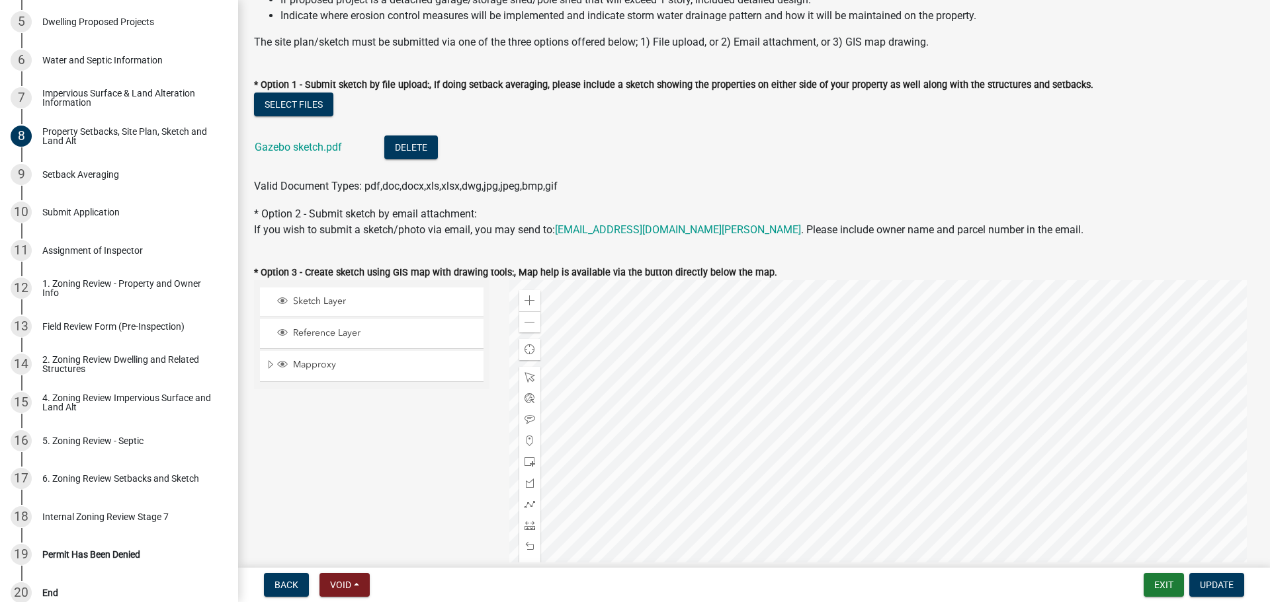
scroll to position [331, 0]
